Goal: Information Seeking & Learning: Learn about a topic

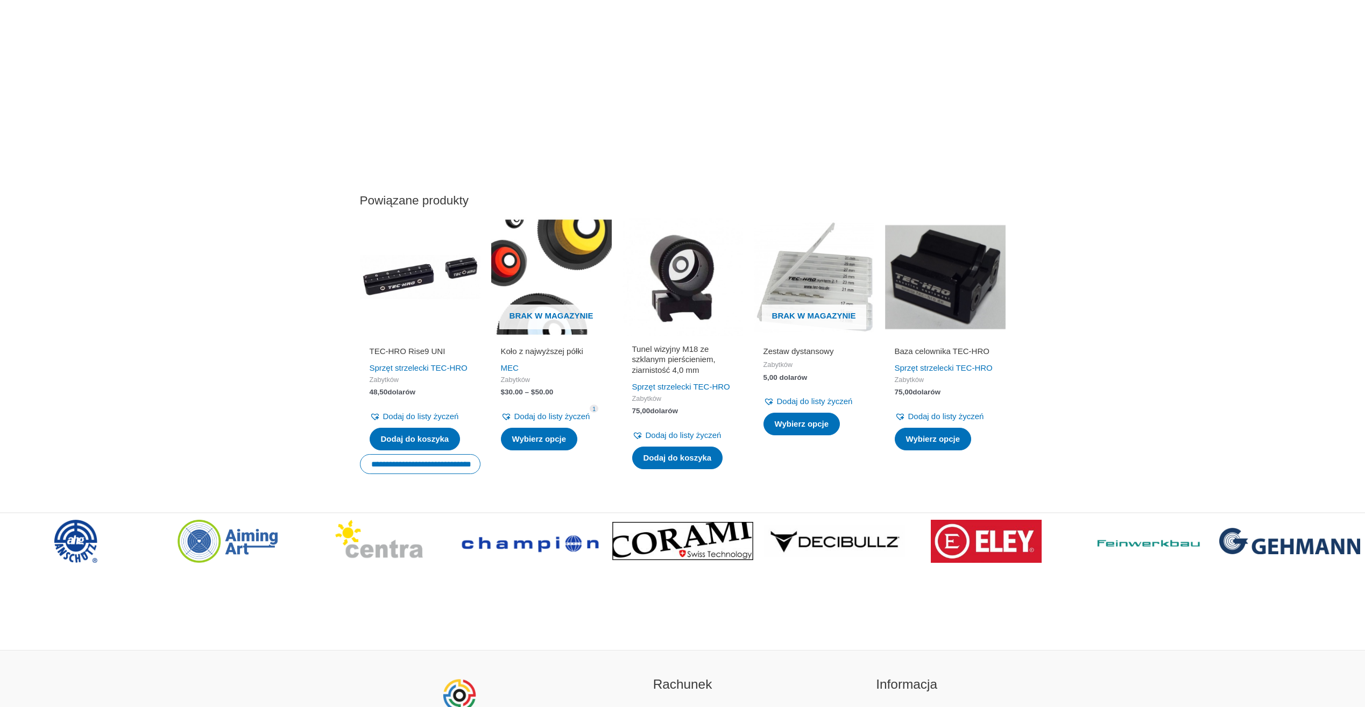
scroll to position [1076, 0]
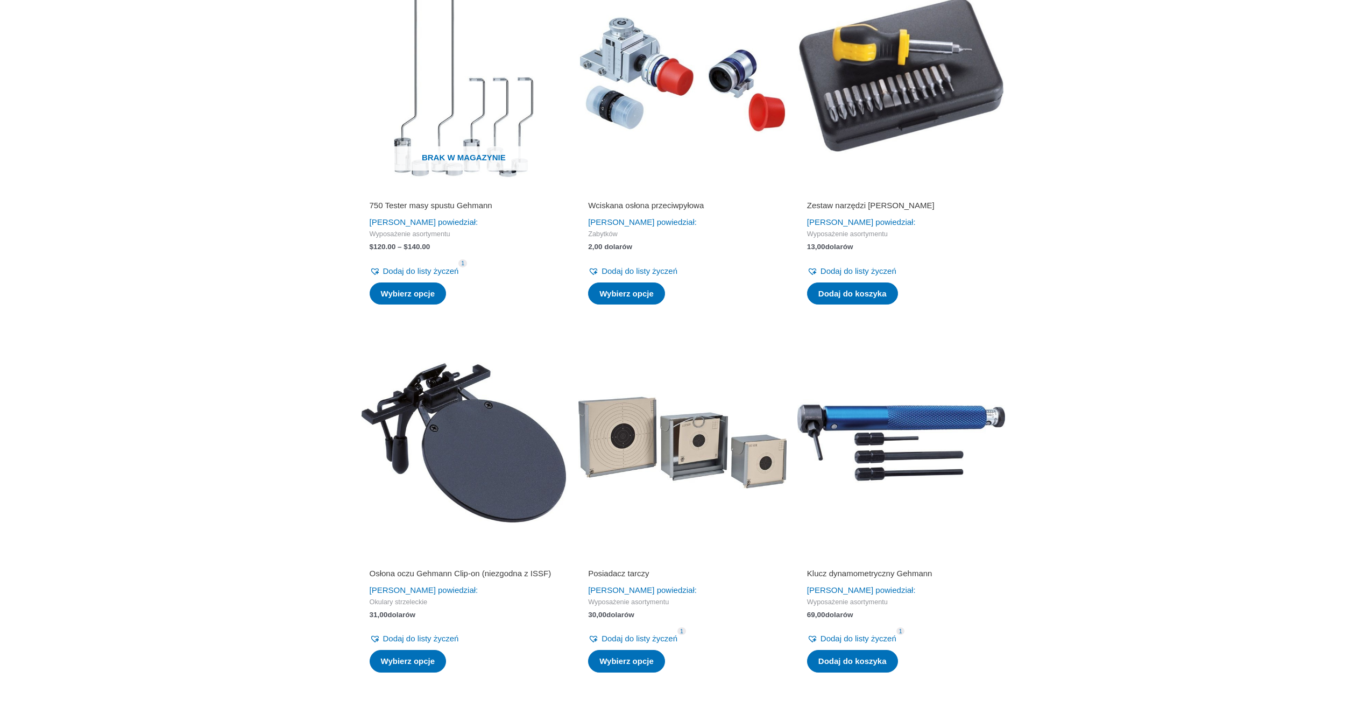
scroll to position [2099, 0]
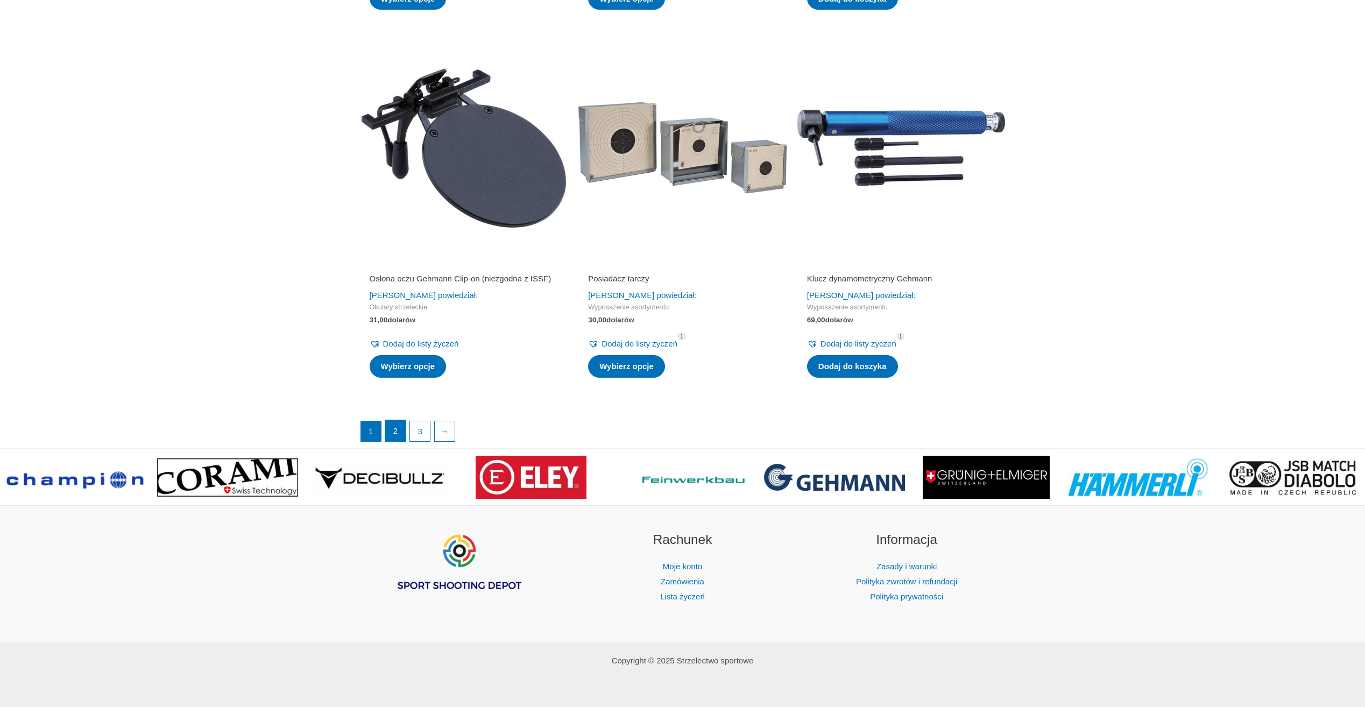
click at [400, 442] on link "2" at bounding box center [395, 431] width 20 height 22
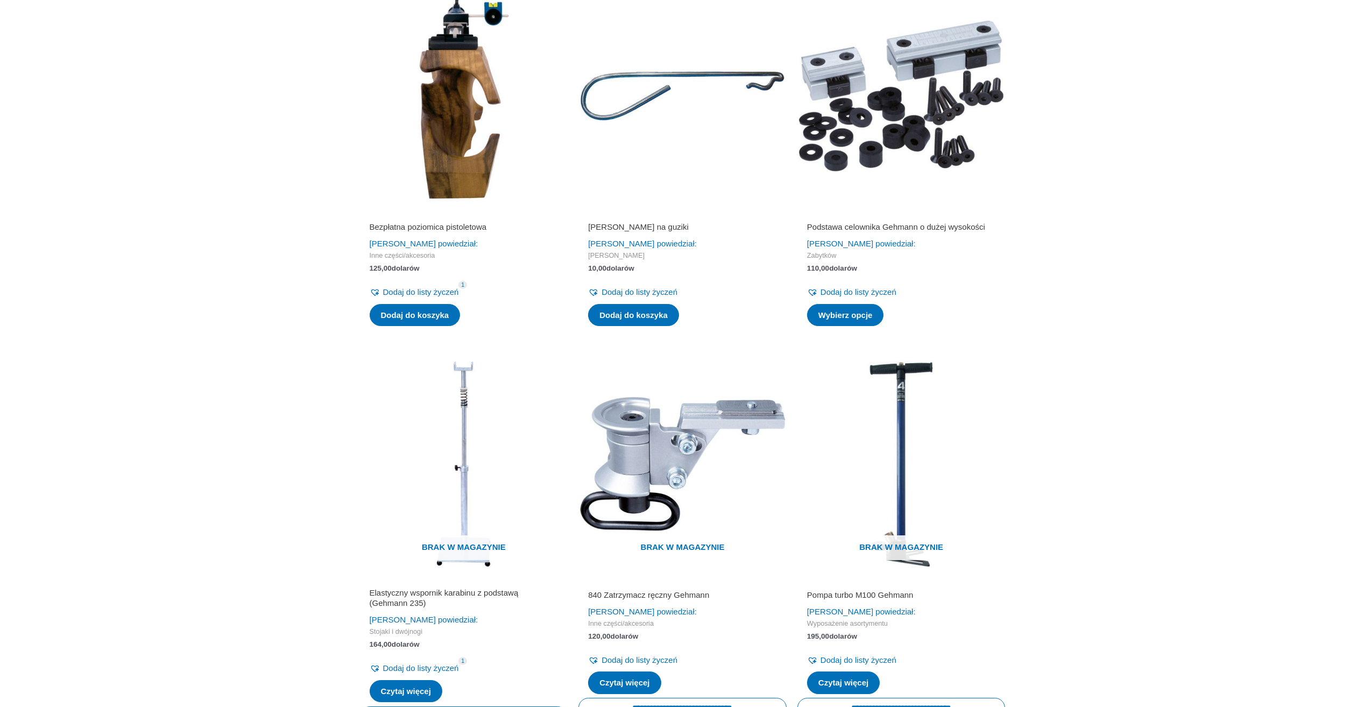
scroll to position [1722, 0]
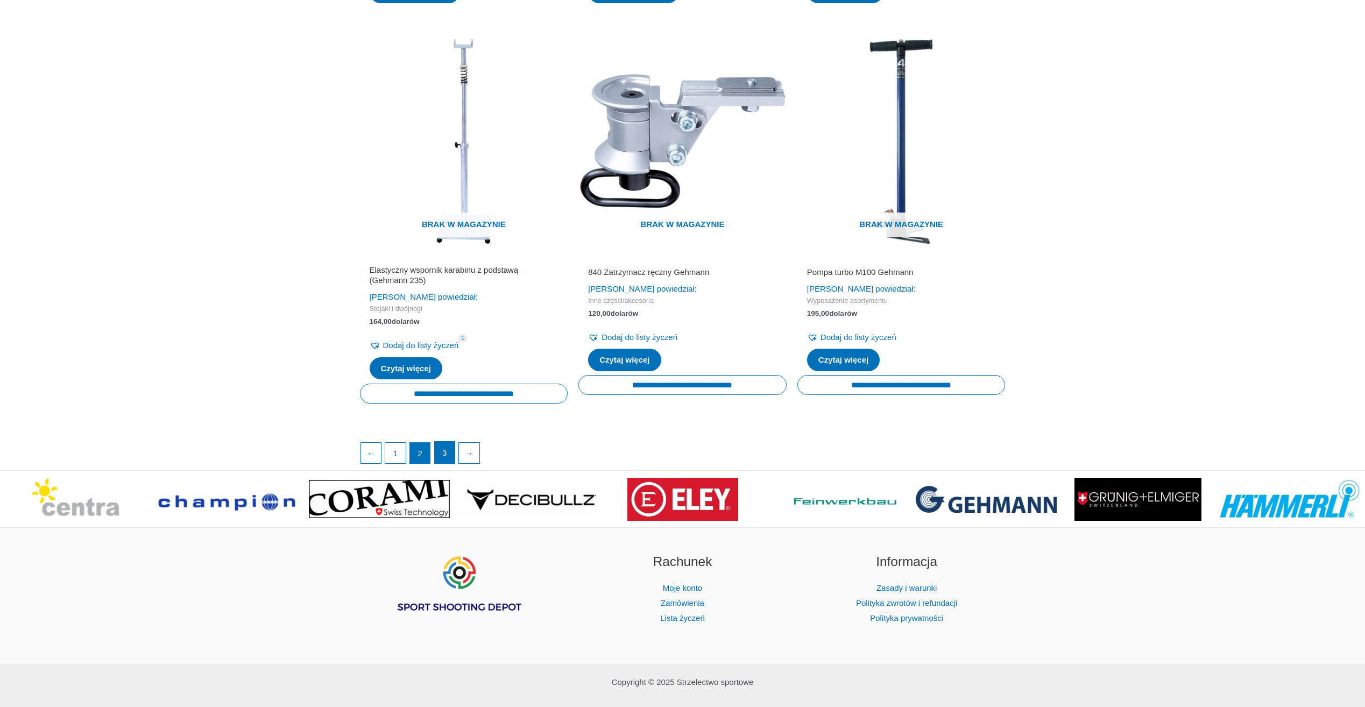
click at [445, 463] on link "3" at bounding box center [445, 453] width 20 height 22
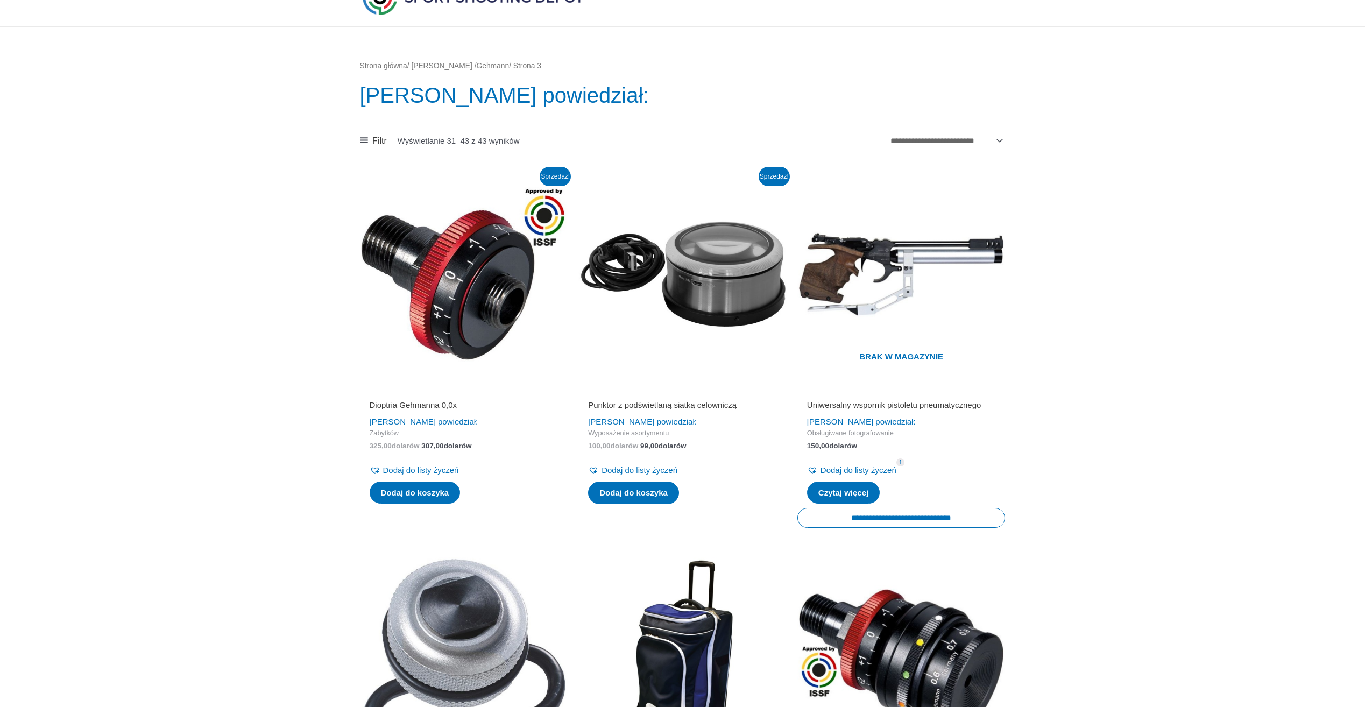
scroll to position [54, 0]
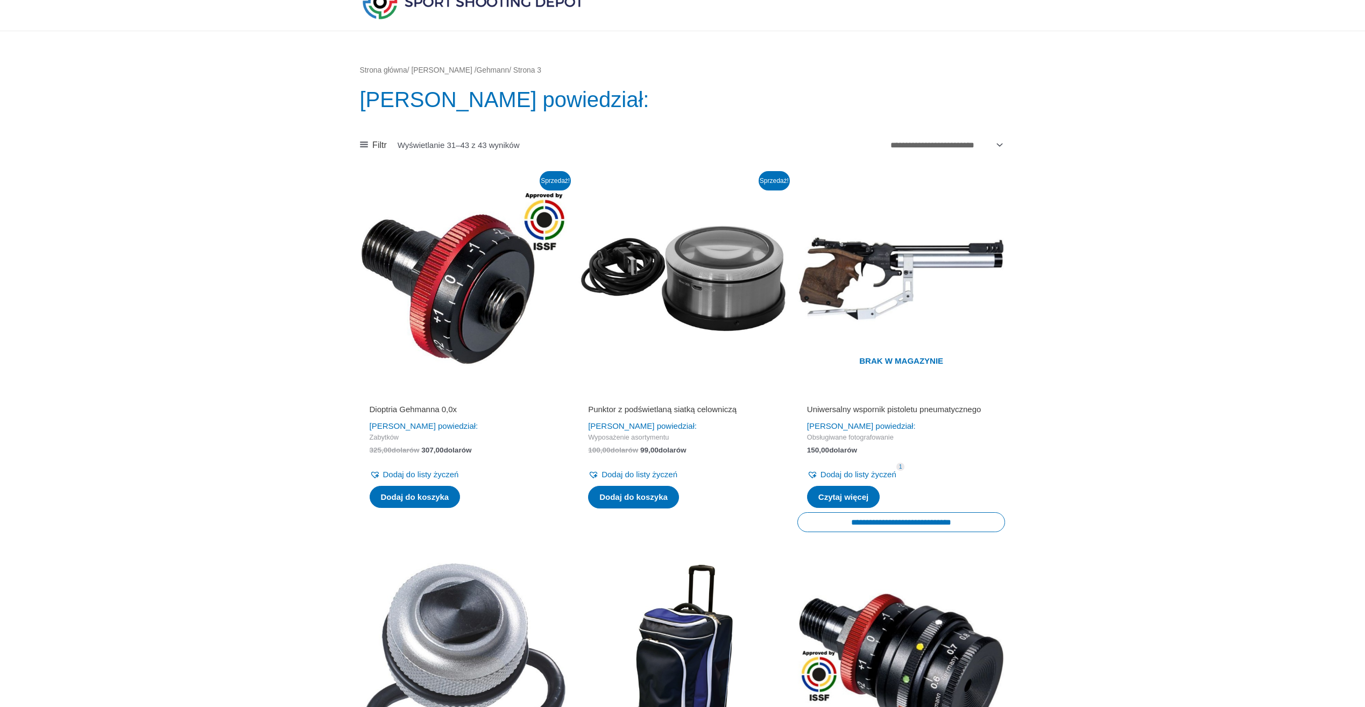
click at [701, 300] on img at bounding box center [683, 278] width 208 height 208
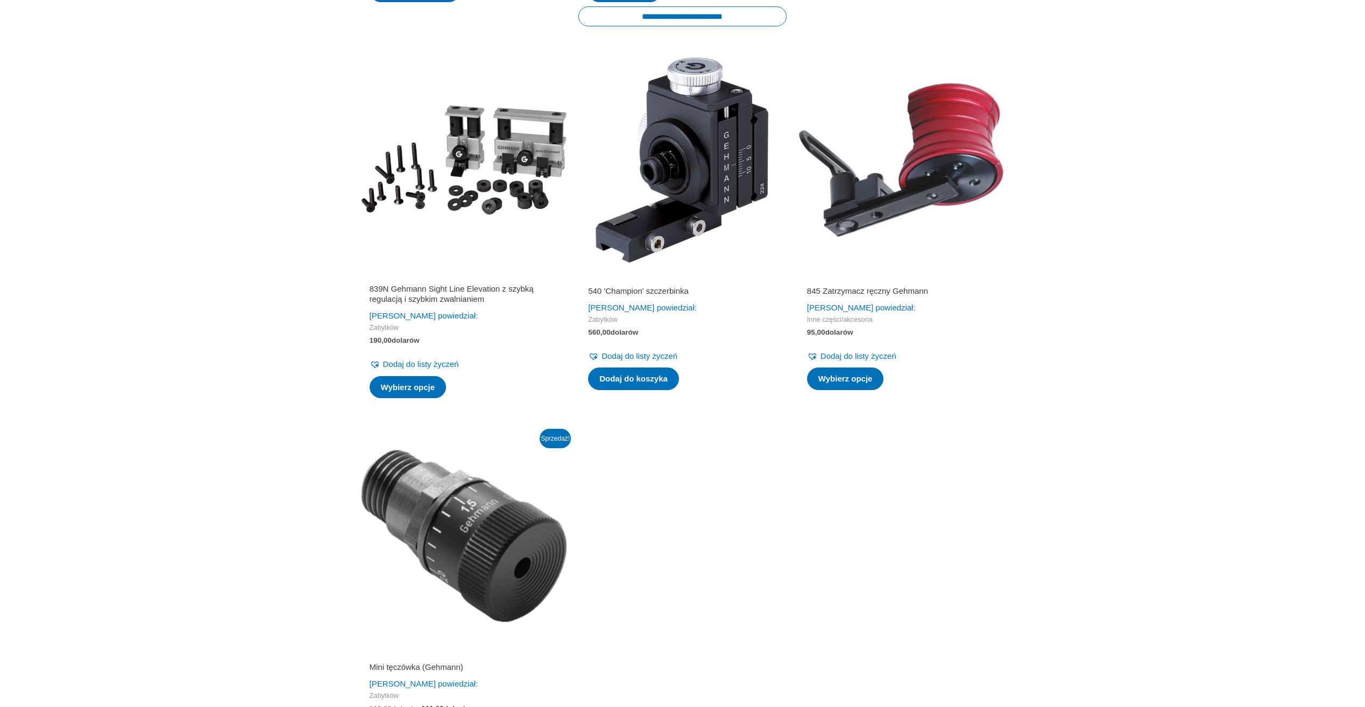
scroll to position [1346, 0]
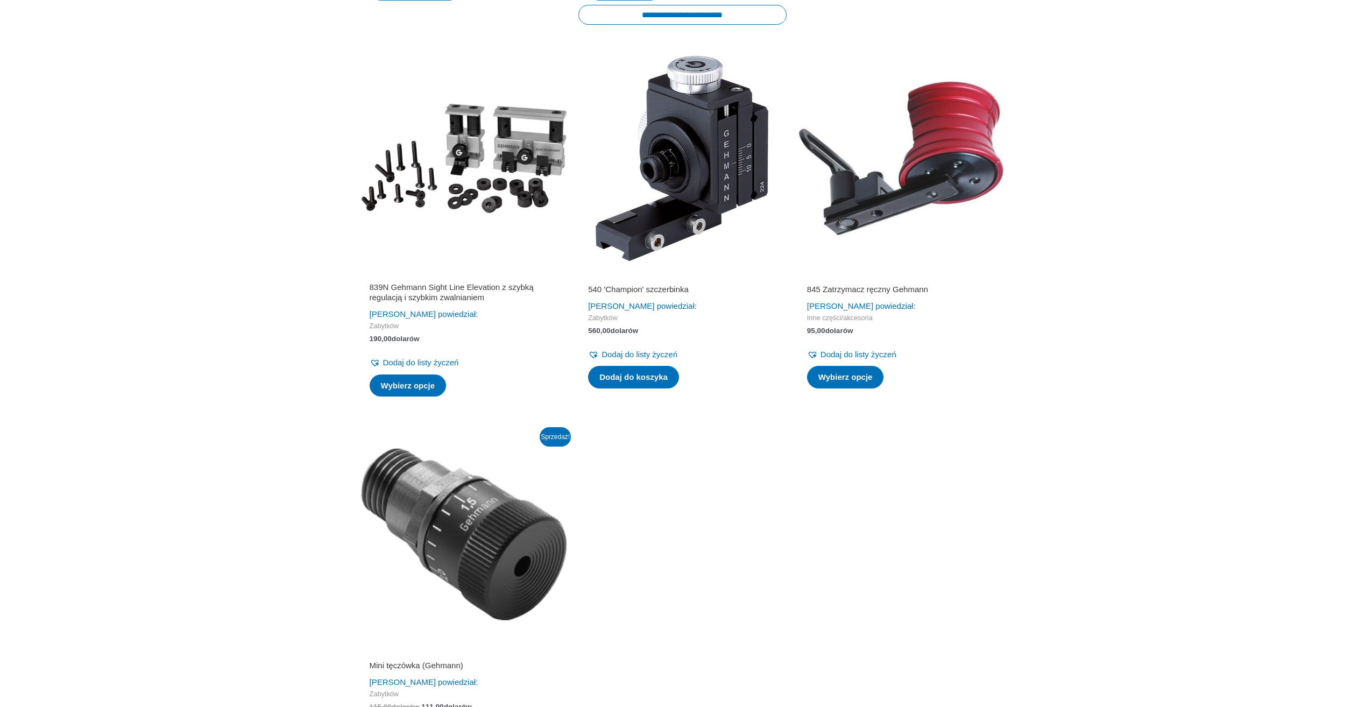
click at [677, 224] on img at bounding box center [683, 158] width 208 height 208
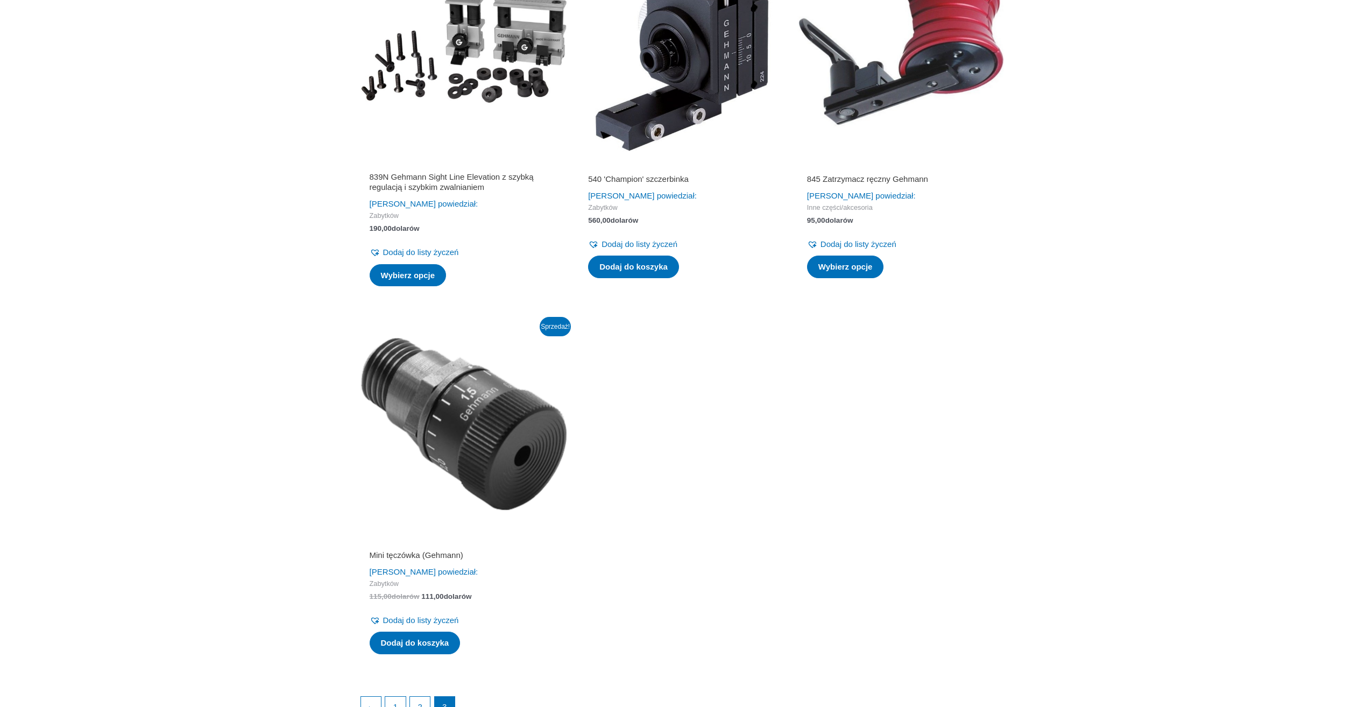
scroll to position [1660, 0]
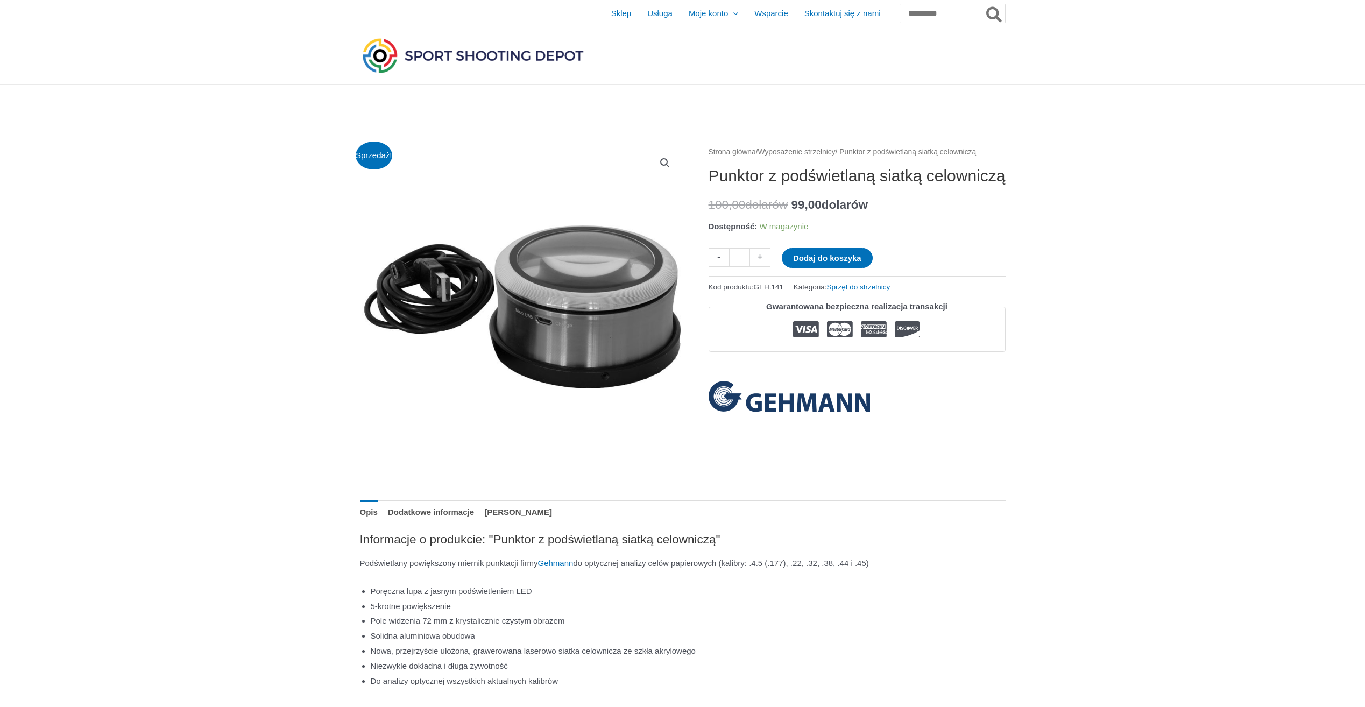
click at [566, 283] on img at bounding box center [521, 306] width 323 height 323
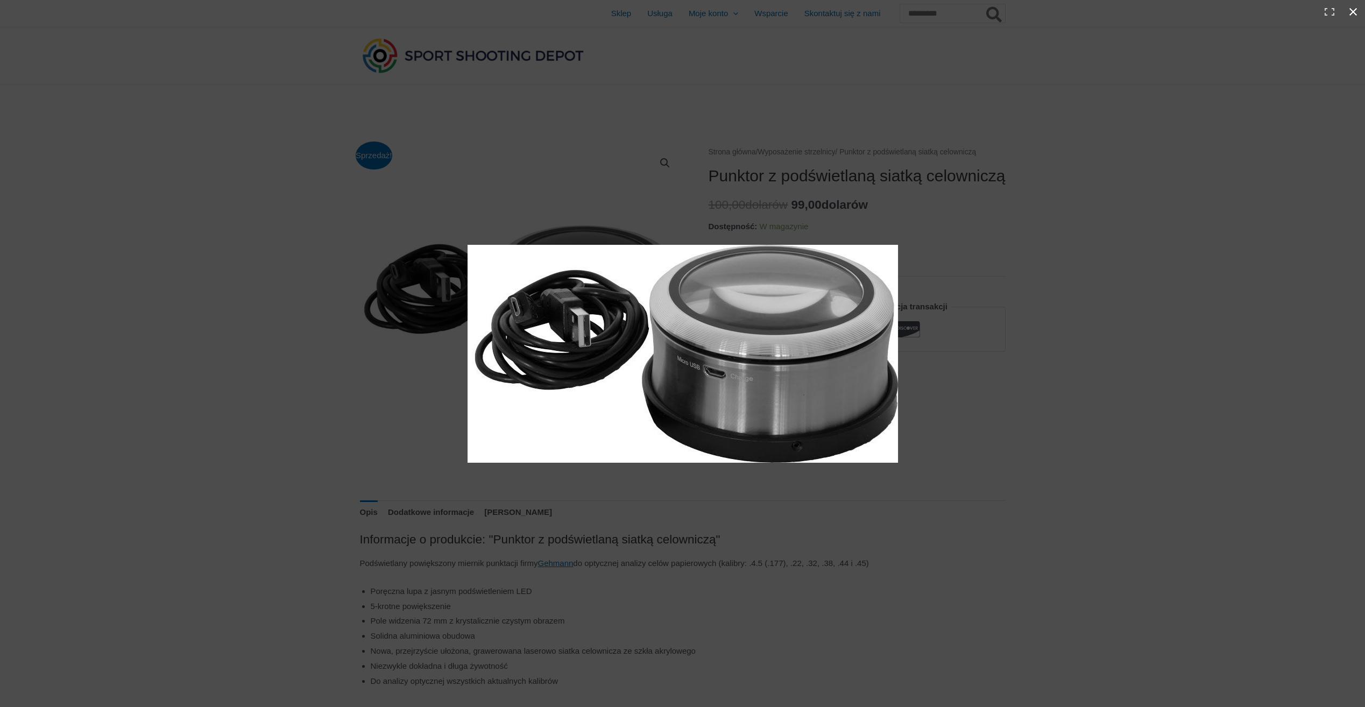
click at [1030, 328] on div at bounding box center [682, 353] width 1365 height 707
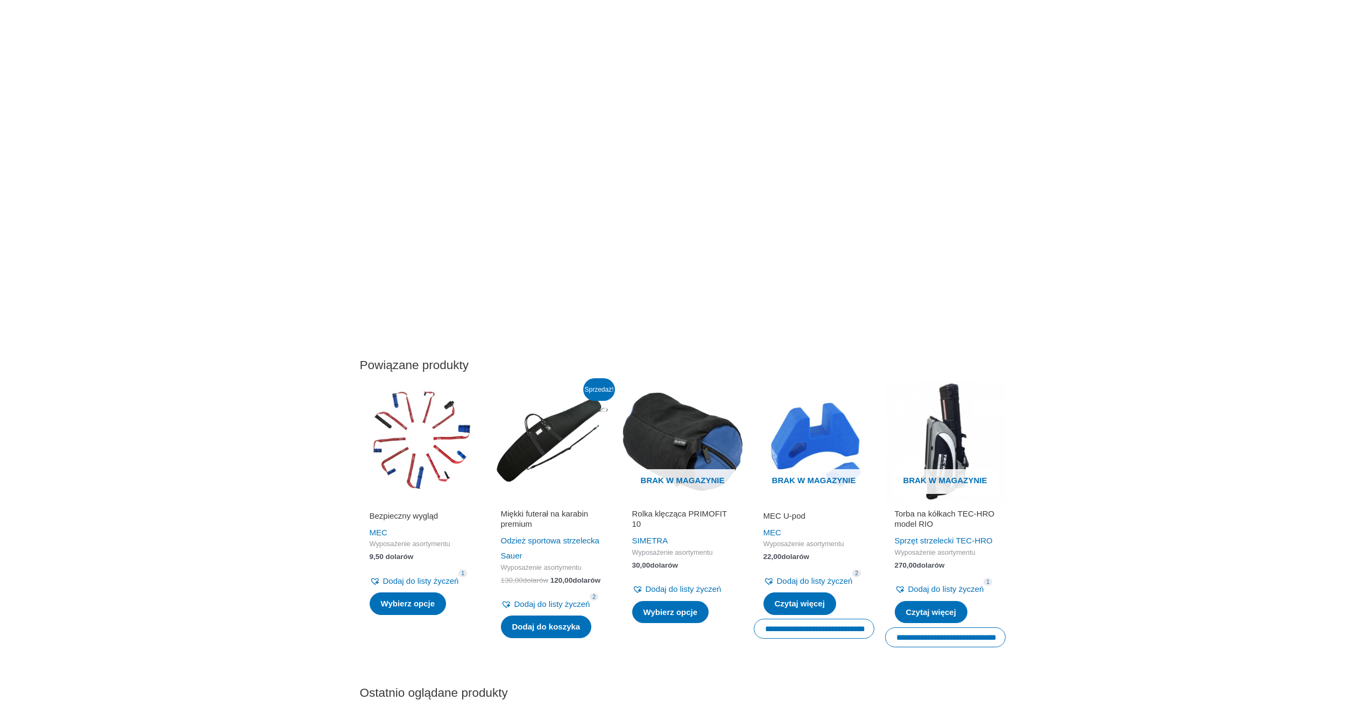
scroll to position [754, 0]
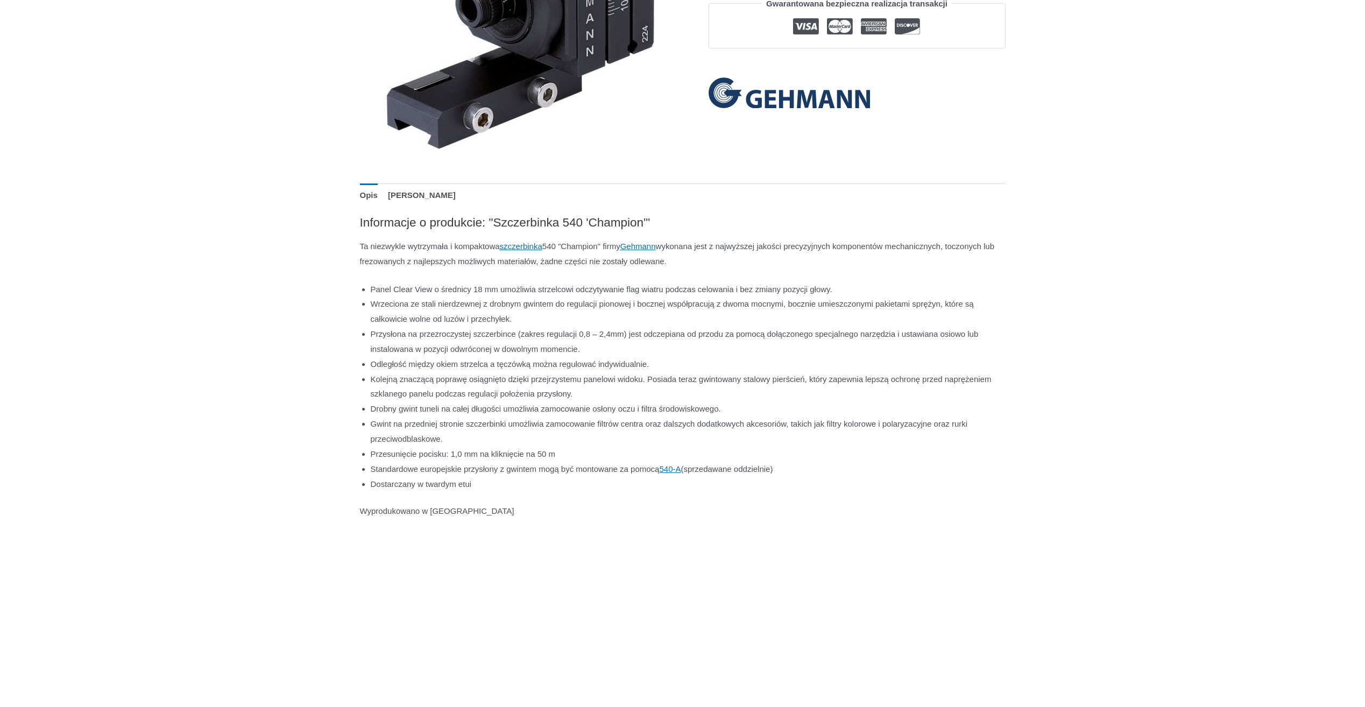
scroll to position [538, 0]
